Goal: Transaction & Acquisition: Purchase product/service

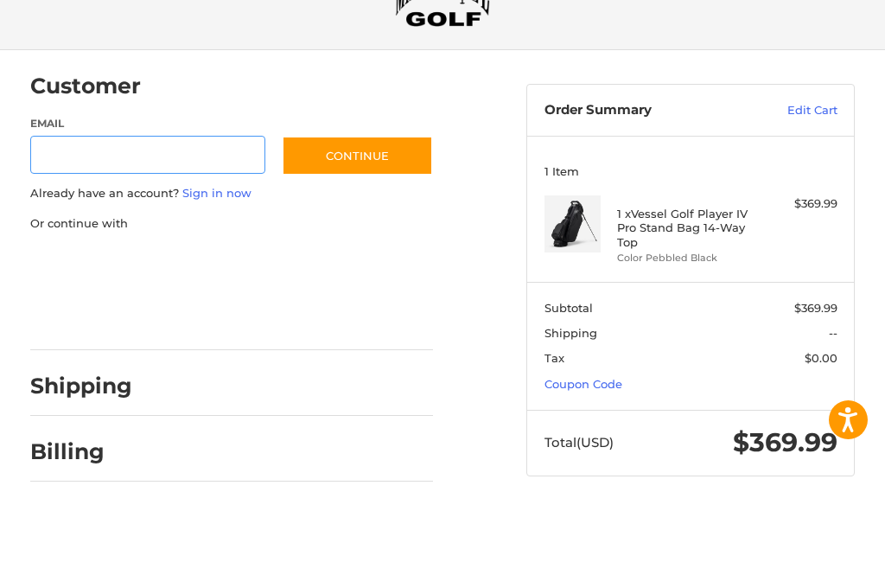
scroll to position [75, 0]
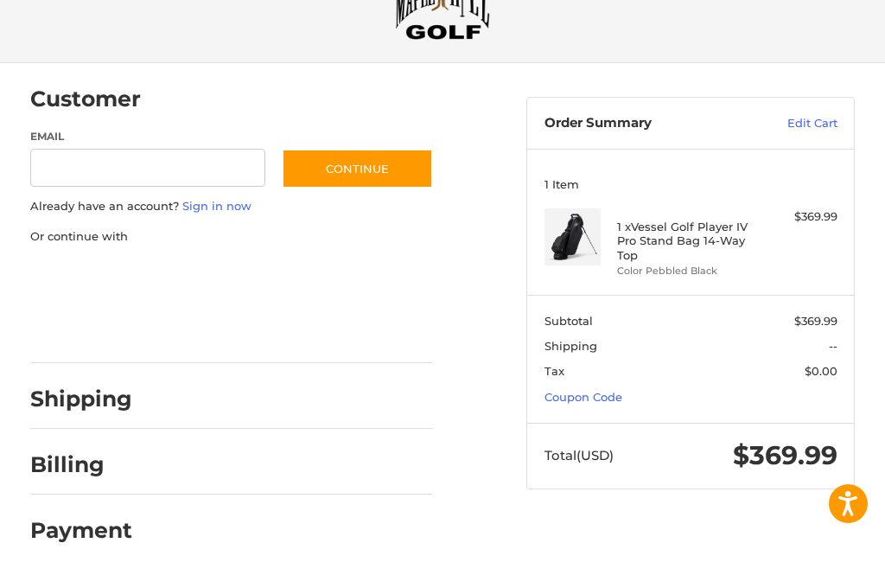
click at [807, 394] on section "Subtotal $369.99 Shipping -- Tax $0.00 Coupon Code" at bounding box center [690, 358] width 327 height 127
click at [602, 392] on link "Coupon Code" at bounding box center [584, 397] width 78 height 14
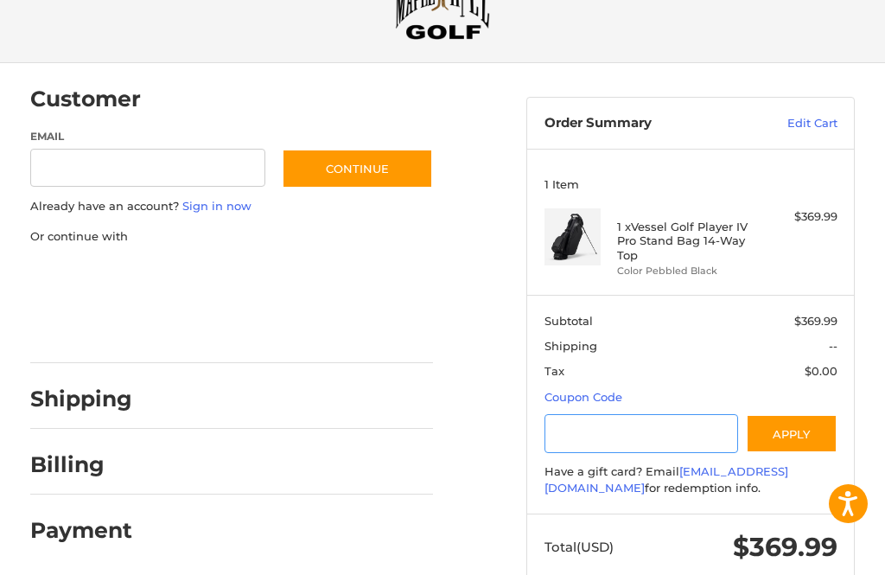
click at [573, 430] on input "Gift Certificate or Coupon Code" at bounding box center [642, 433] width 194 height 39
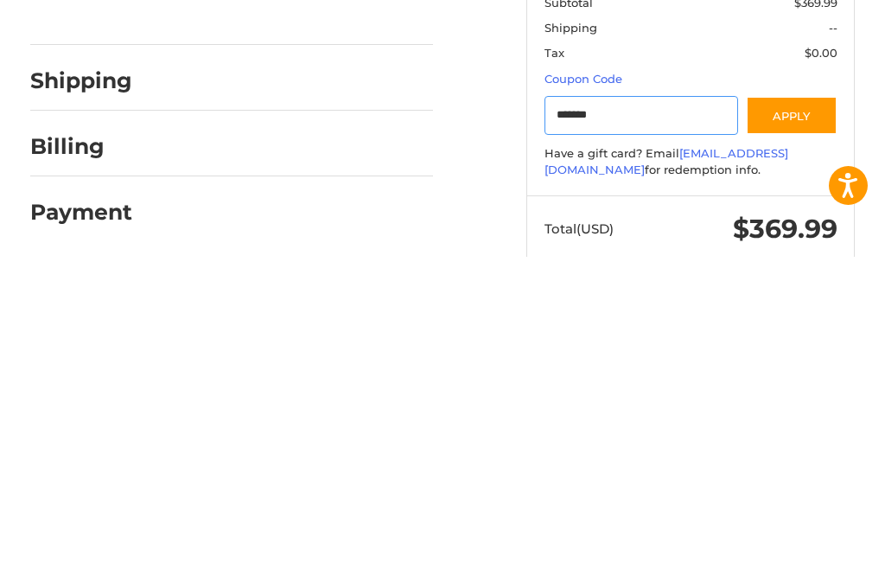
type input "*******"
click at [793, 414] on button "Apply" at bounding box center [792, 433] width 92 height 39
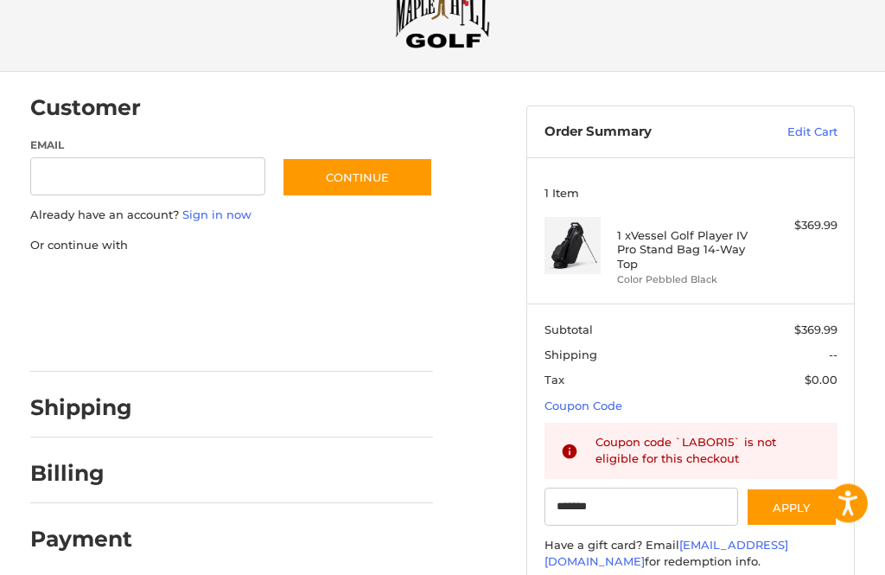
scroll to position [0, 0]
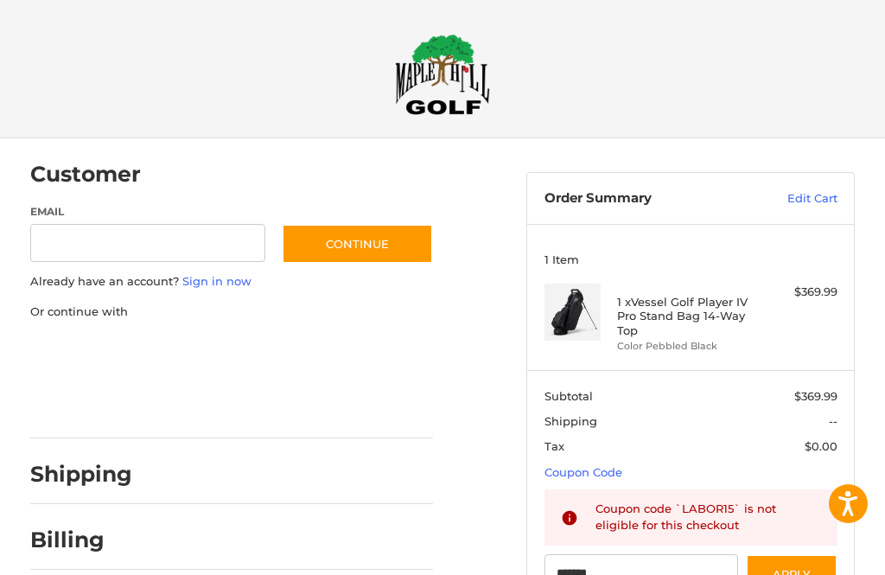
click at [823, 200] on link "Edit Cart" at bounding box center [790, 198] width 93 height 17
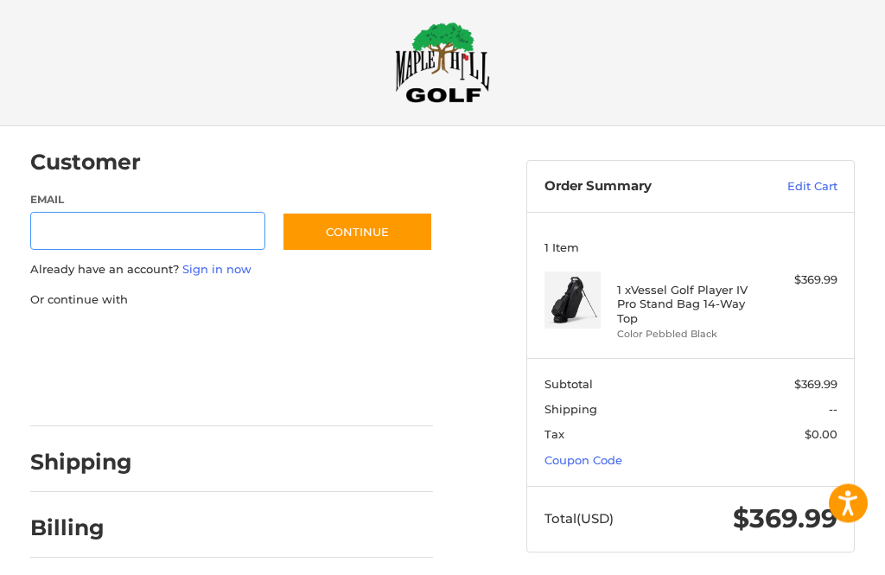
scroll to position [23, 0]
